Goal: Find specific page/section: Find specific page/section

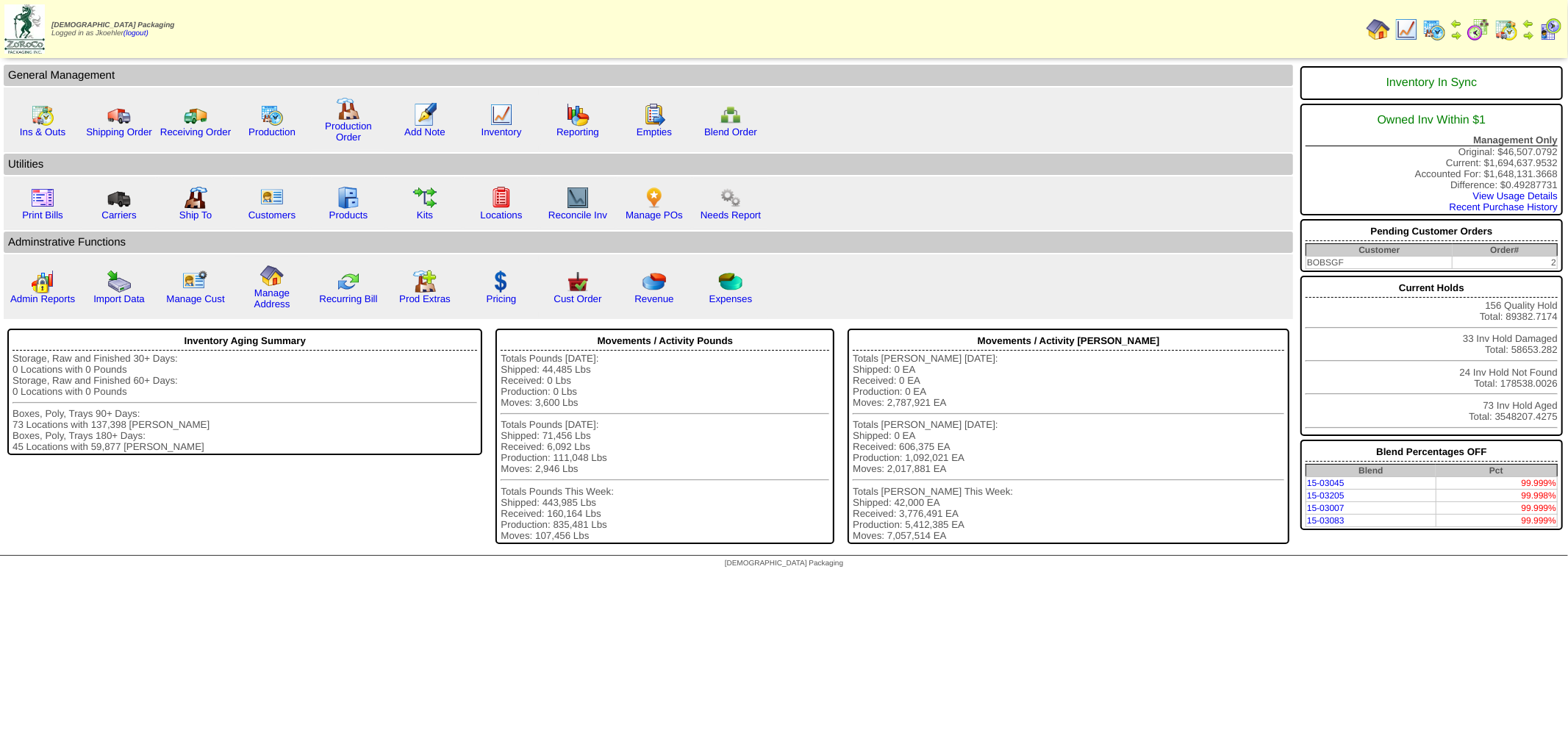
click at [1440, 28] on img at bounding box center [1434, 30] width 24 height 24
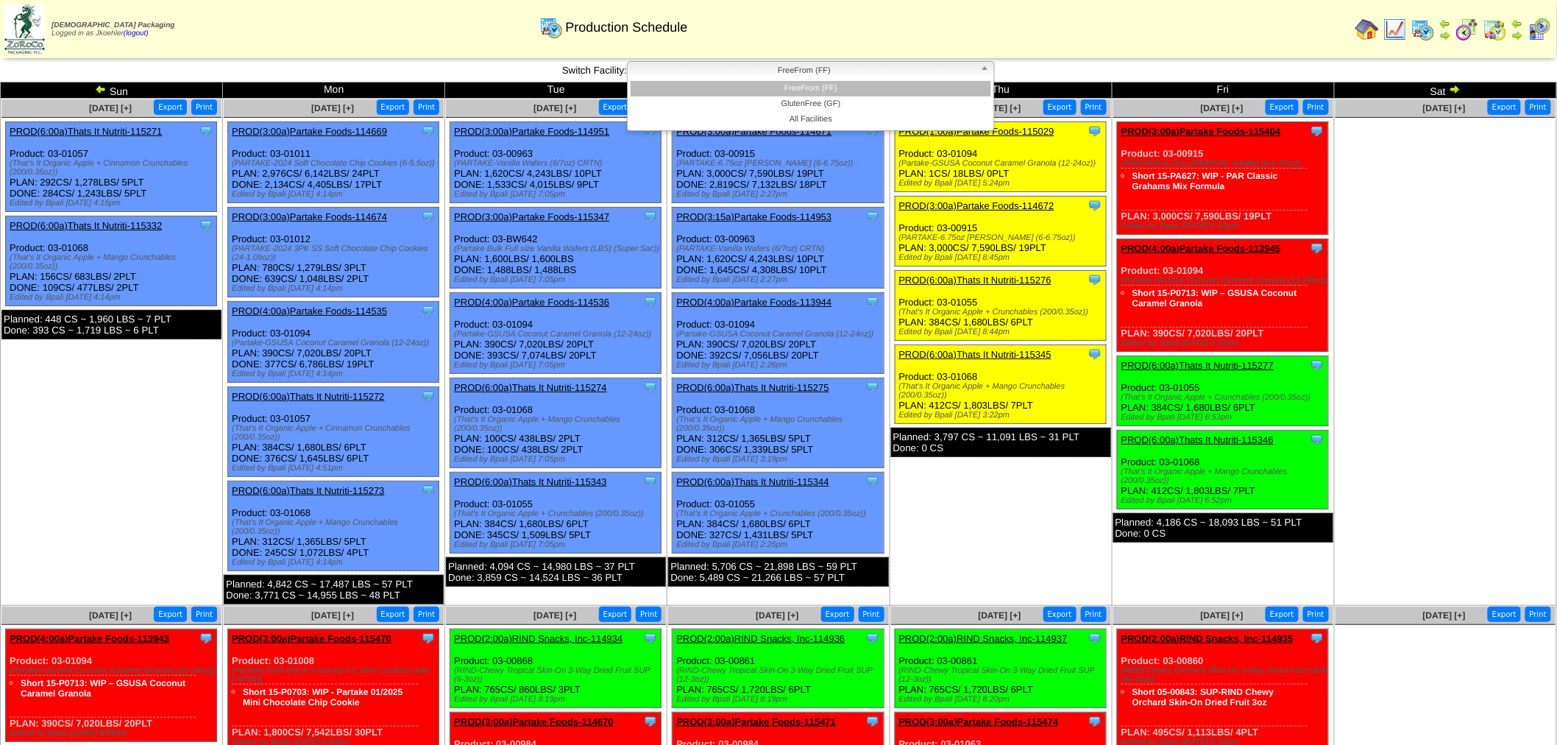
click at [907, 71] on span "FreeFrom (FF)" at bounding box center [804, 71] width 341 height 18
click at [822, 99] on li "GlutenFree (GF)" at bounding box center [811, 103] width 361 height 15
